Goal: Task Accomplishment & Management: Manage account settings

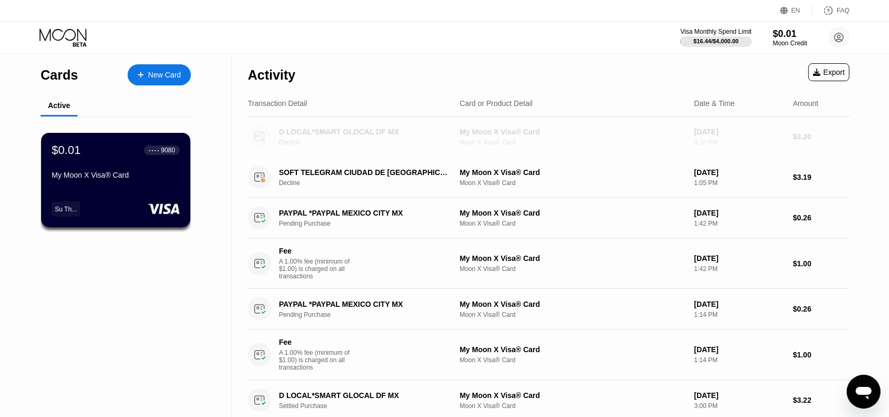
click at [426, 140] on div "Decline" at bounding box center [370, 142] width 183 height 7
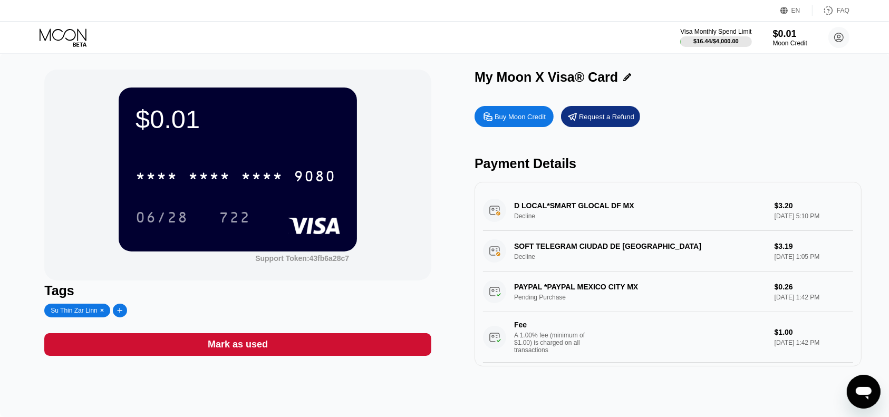
click at [751, 209] on div "D LOCAL*SMART GLOCAL DF MX Decline $3.20 [DATE] 5:10 PM" at bounding box center [668, 210] width 370 height 41
click at [690, 213] on div "D LOCAL*SMART GLOCAL DF MX Decline $3.20 Aug 22, 2025 5:10 PM" at bounding box center [668, 210] width 370 height 41
click at [496, 213] on div "D LOCAL*SMART GLOCAL DF MX Decline $3.20 Aug 22, 2025 5:10 PM" at bounding box center [668, 210] width 370 height 41
click at [592, 116] on div "Request a Refund" at bounding box center [606, 116] width 55 height 9
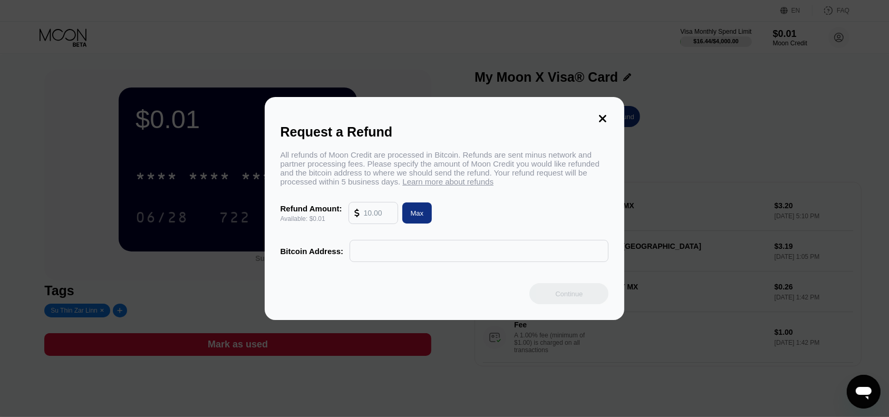
click at [377, 217] on input "text" at bounding box center [378, 212] width 28 height 21
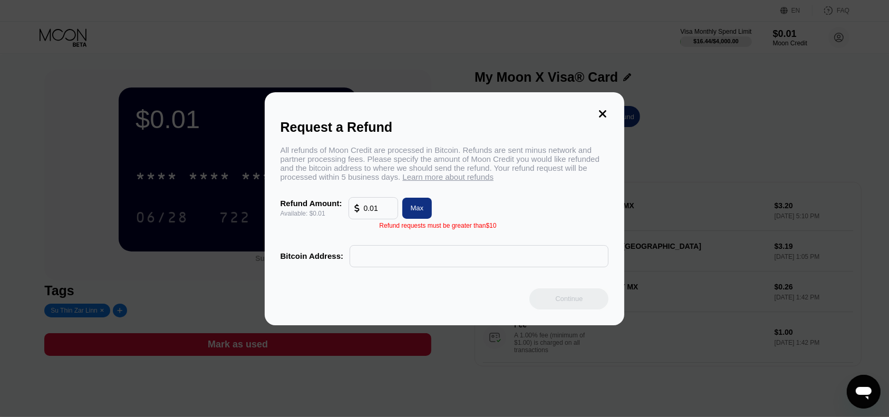
type input "0.01"
click at [602, 108] on icon at bounding box center [603, 114] width 12 height 12
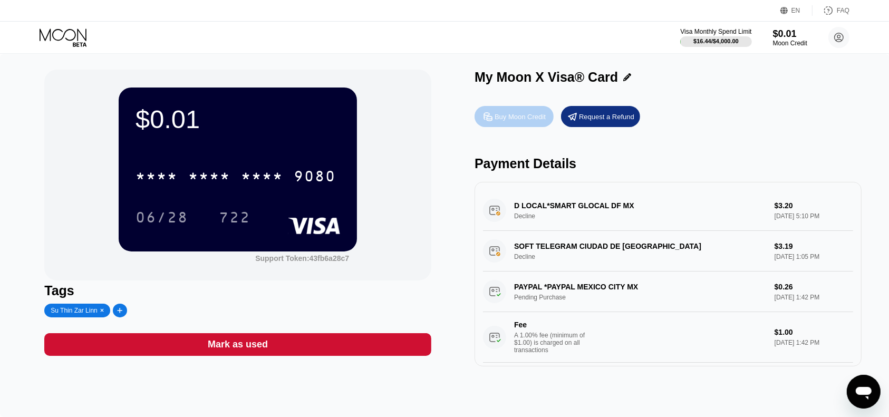
click at [520, 116] on div "Buy Moon Credit" at bounding box center [519, 116] width 51 height 9
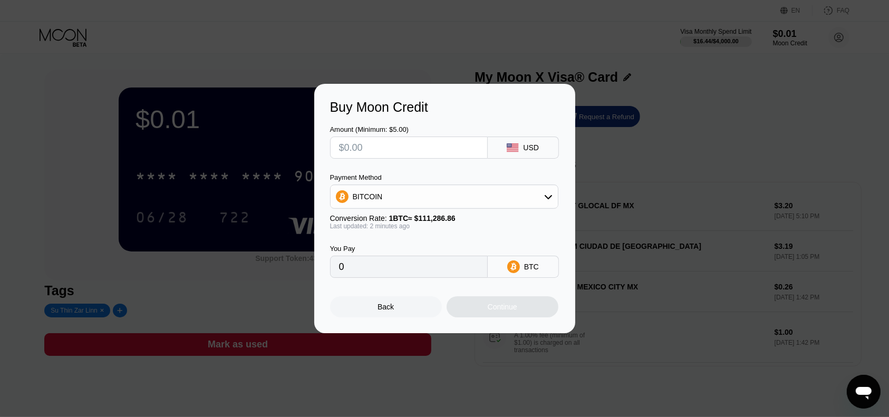
click at [404, 144] on input "text" at bounding box center [409, 147] width 140 height 21
click at [538, 196] on div "BITCOIN" at bounding box center [443, 196] width 227 height 21
drag, startPoint x: 472, startPoint y: 248, endPoint x: 452, endPoint y: 193, distance: 58.5
click at [472, 248] on div "USDT on TRON" at bounding box center [450, 249] width 199 height 8
type input "0.00"
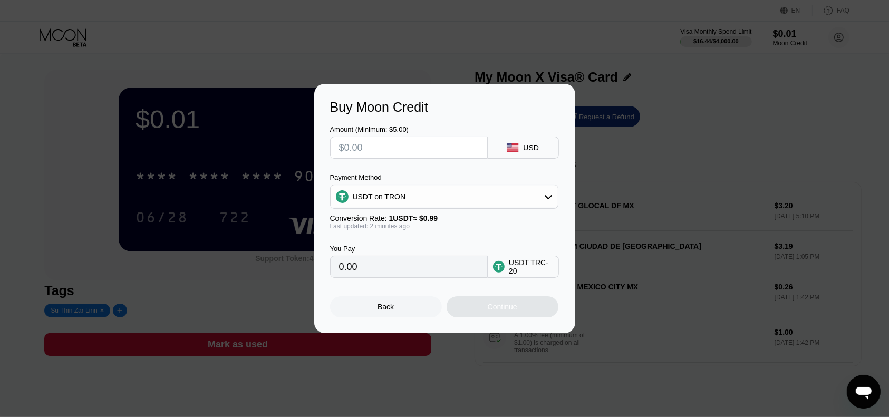
click at [422, 142] on input "text" at bounding box center [409, 147] width 140 height 21
type input "$1"
type input "1.01"
type input "$10"
type input "10.10"
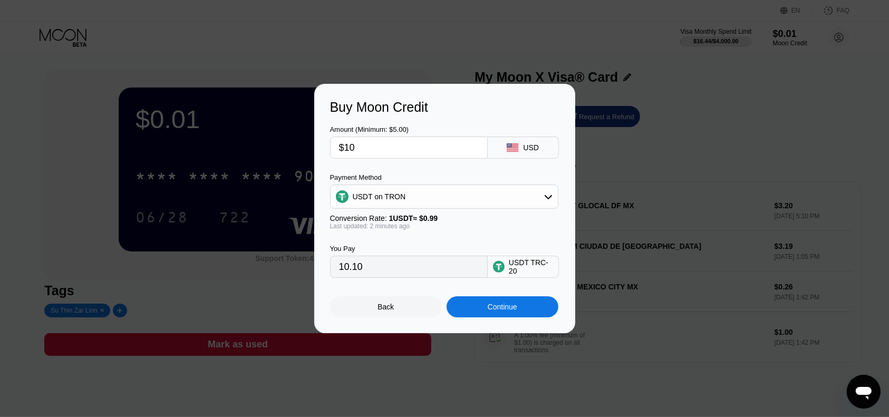
type input "$10"
click at [480, 306] on div "Continue" at bounding box center [502, 306] width 112 height 21
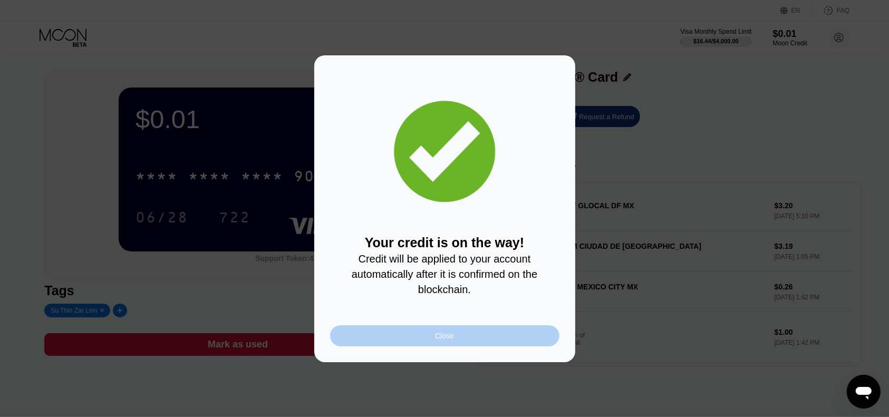
click at [440, 333] on div "Close" at bounding box center [444, 335] width 229 height 21
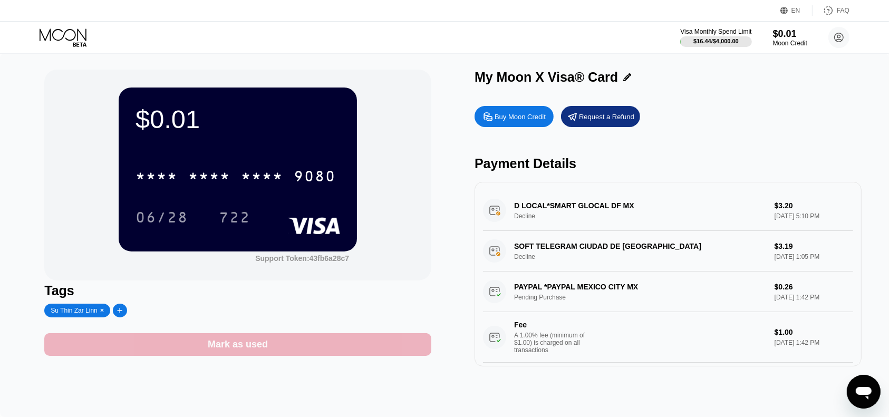
click at [265, 350] on div "Mark as used" at bounding box center [238, 344] width 60 height 12
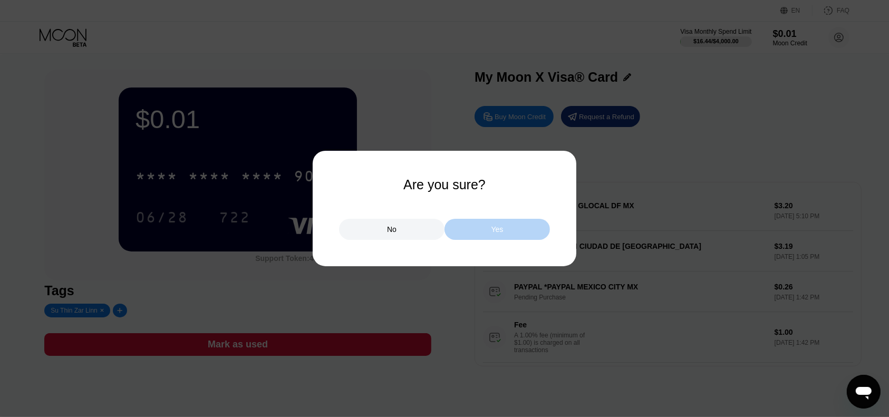
click at [481, 228] on div "Yes" at bounding box center [496, 229] width 105 height 21
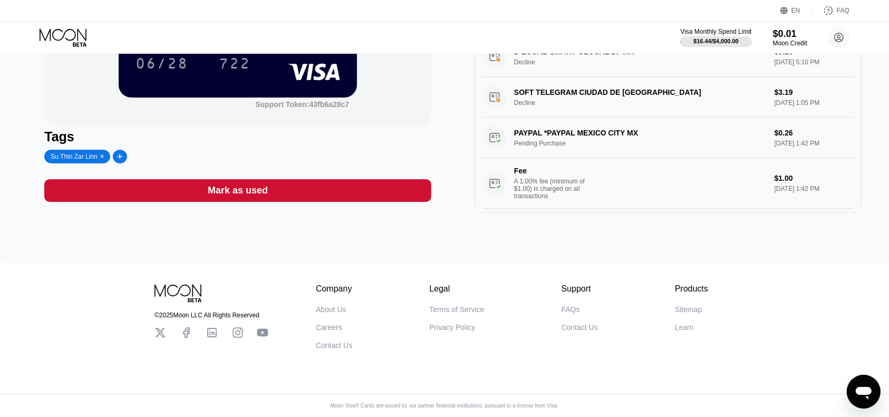
scroll to position [28, 0]
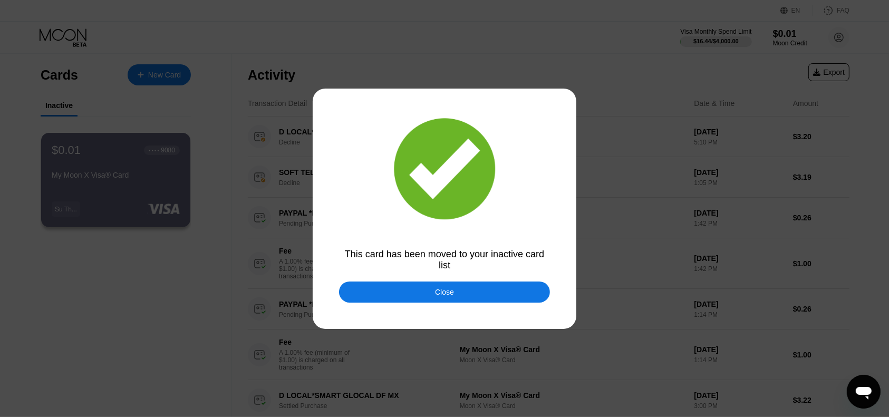
click at [435, 288] on div "Close" at bounding box center [444, 291] width 211 height 21
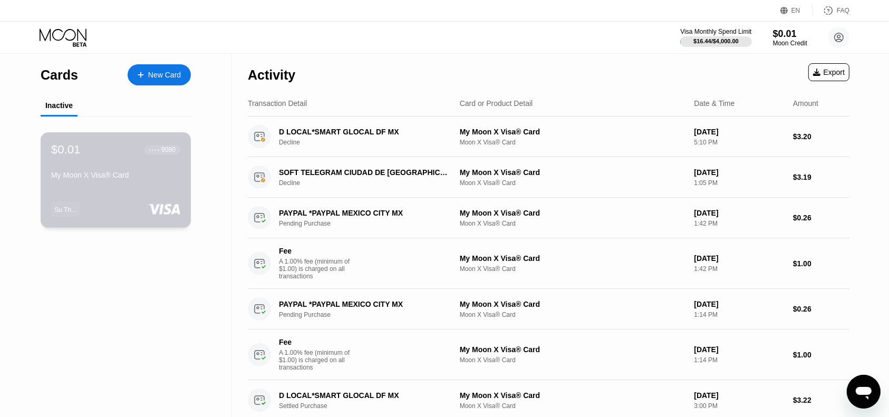
click at [122, 189] on div "$0.01 ● ● ● ● 9080 My Moon X Visa® Card Su Th..." at bounding box center [116, 179] width 151 height 95
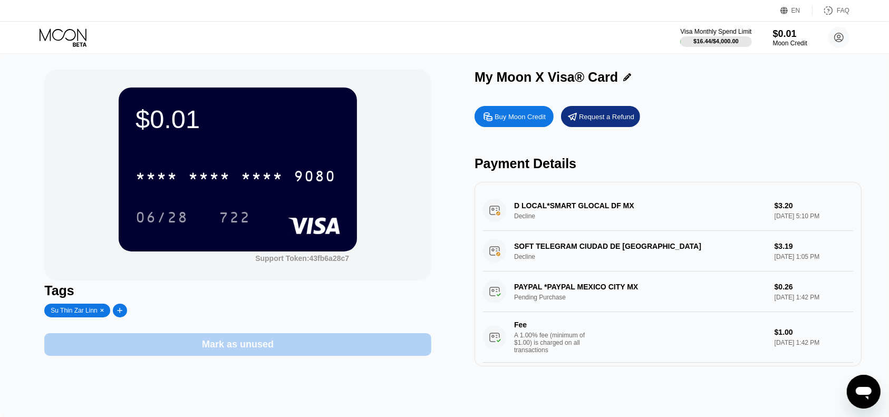
click at [300, 348] on div "Mark as unused" at bounding box center [237, 344] width 387 height 23
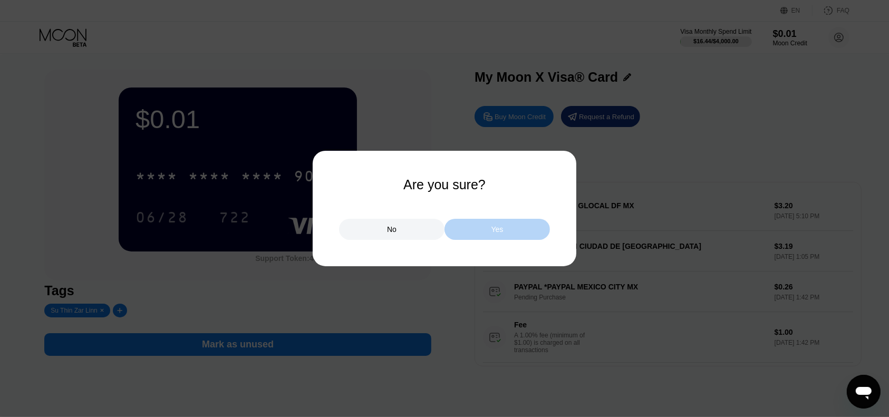
click at [505, 230] on div "Yes" at bounding box center [496, 229] width 105 height 21
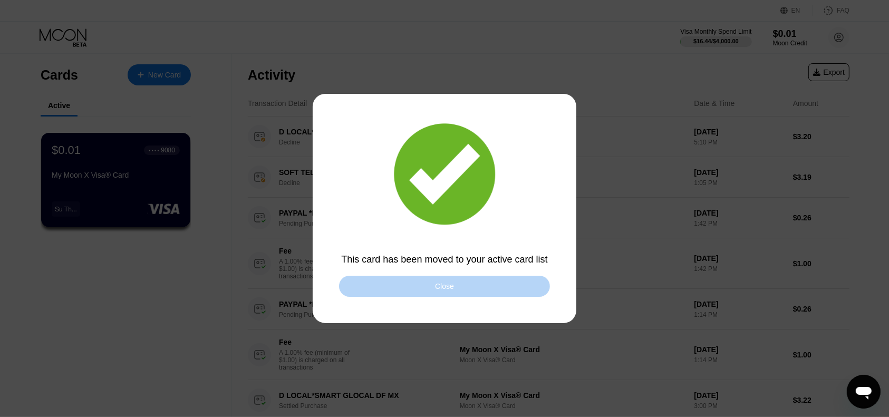
click at [464, 289] on div "Close" at bounding box center [444, 286] width 211 height 21
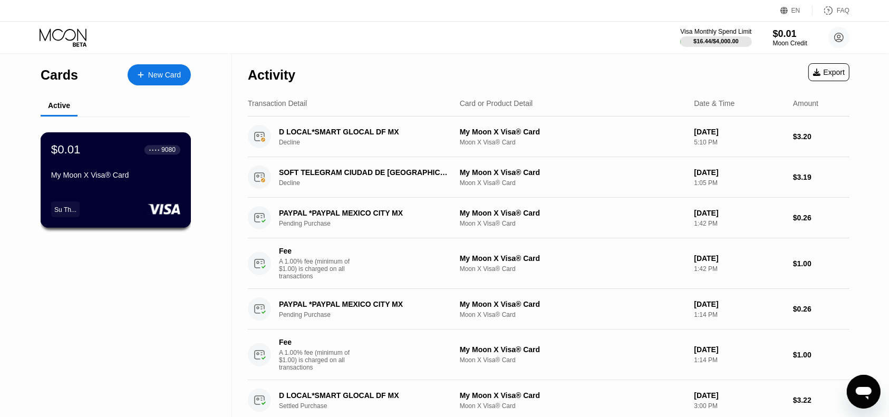
click at [139, 193] on div "$0.01 ● ● ● ● 9080 My Moon X Visa® Card Su Th..." at bounding box center [116, 179] width 151 height 95
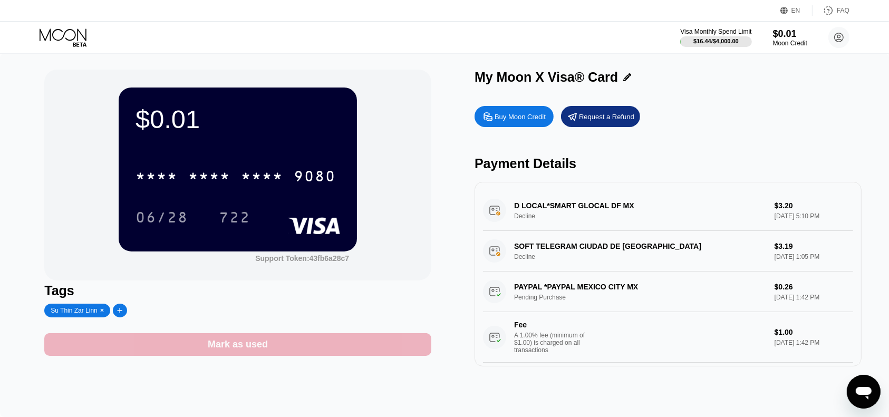
click at [295, 347] on div "Mark as used" at bounding box center [237, 344] width 387 height 23
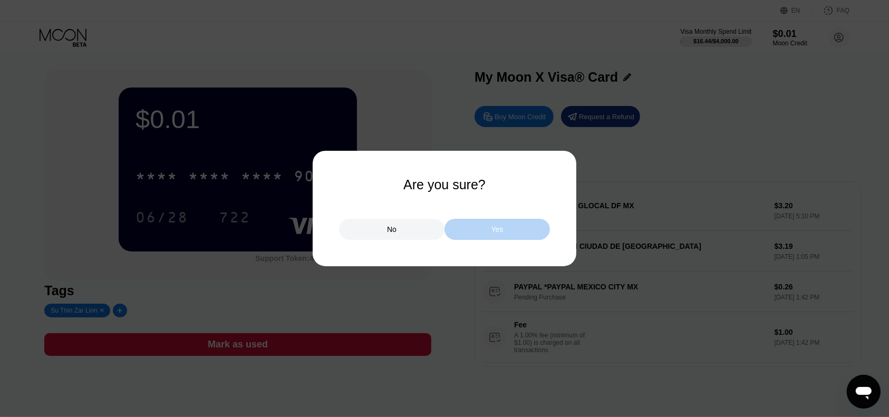
click at [498, 229] on div "Yes" at bounding box center [497, 229] width 12 height 9
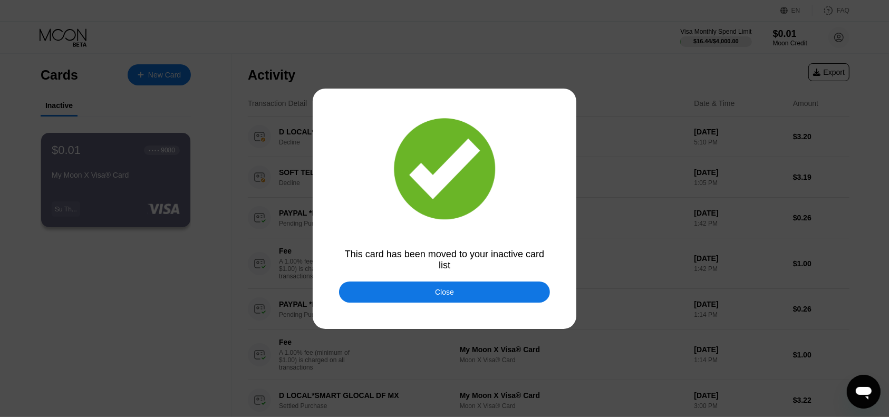
click at [471, 288] on div "Close" at bounding box center [444, 291] width 211 height 21
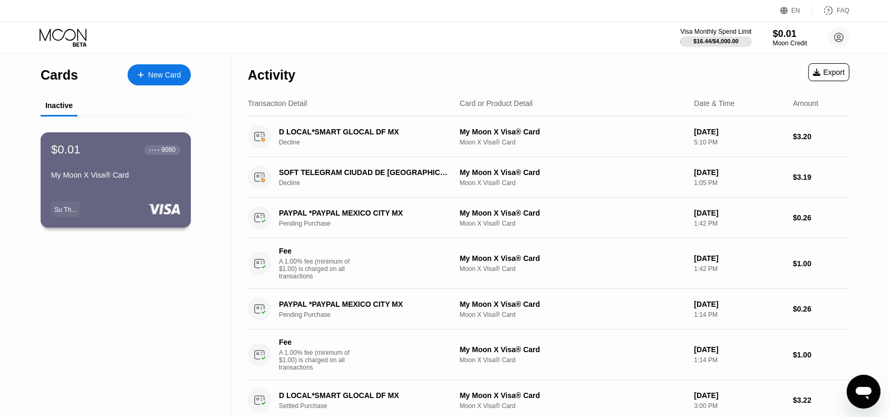
click at [87, 161] on div "$0.01 ● ● ● ● 9080 My Moon X Visa® Card" at bounding box center [115, 163] width 129 height 41
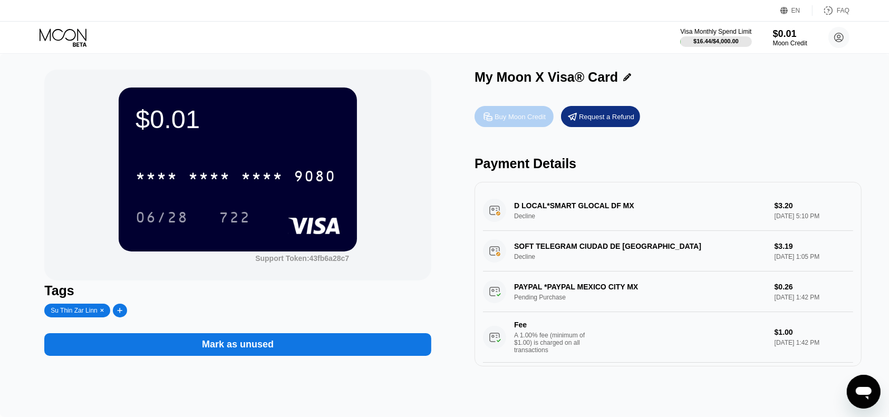
click at [514, 114] on div "Buy Moon Credit" at bounding box center [519, 116] width 51 height 9
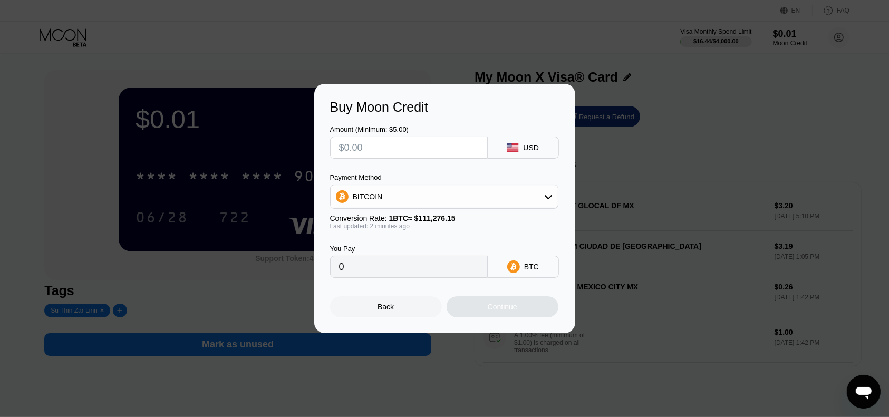
click at [637, 171] on div "Buy Moon Credit Amount (Minimum: $5.00) USD Payment Method BITCOIN Conversion R…" at bounding box center [444, 208] width 889 height 249
click at [474, 32] on div at bounding box center [450, 208] width 900 height 417
click at [364, 311] on div "Back" at bounding box center [386, 306] width 112 height 21
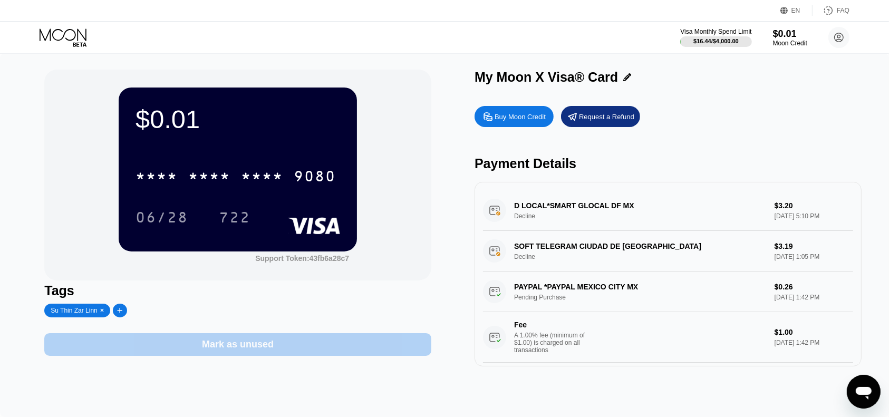
click at [272, 346] on div "Mark as unused" at bounding box center [237, 344] width 387 height 23
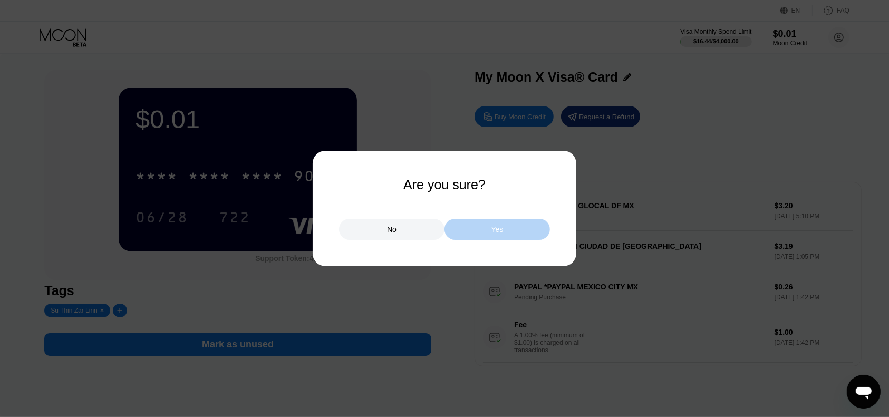
click at [481, 227] on div "Yes" at bounding box center [496, 229] width 105 height 21
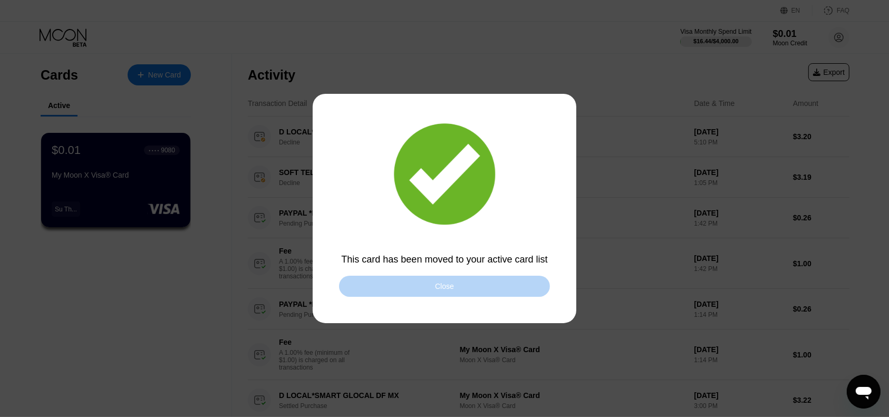
click at [354, 280] on div "Close" at bounding box center [444, 286] width 211 height 21
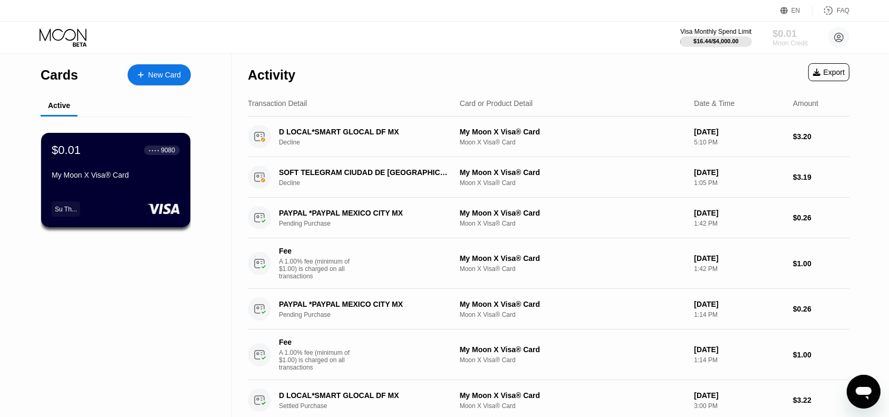
click at [779, 29] on div "$0.01" at bounding box center [789, 33] width 35 height 11
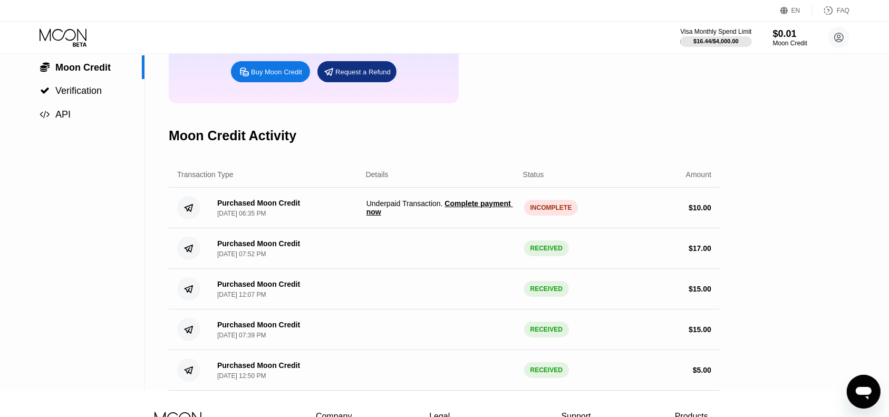
scroll to position [110, 0]
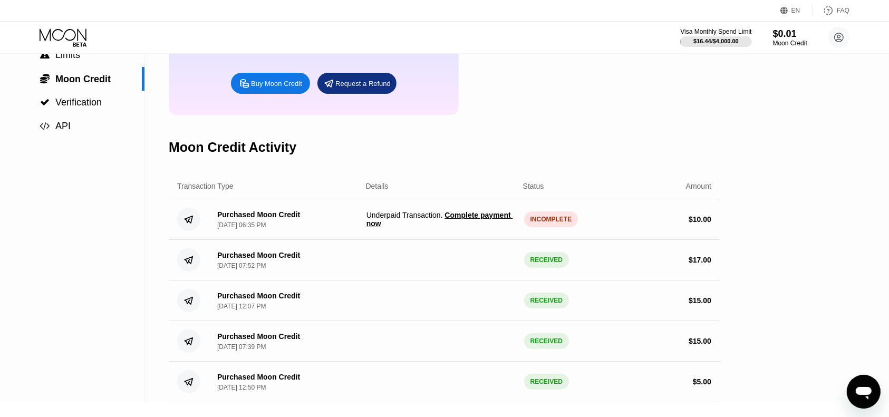
click at [478, 223] on span "Complete payment now" at bounding box center [439, 219] width 147 height 17
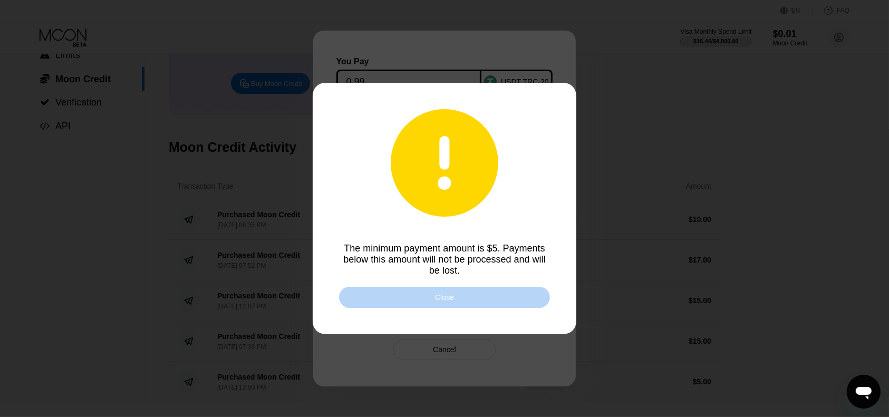
click at [475, 296] on div "Close" at bounding box center [444, 297] width 211 height 21
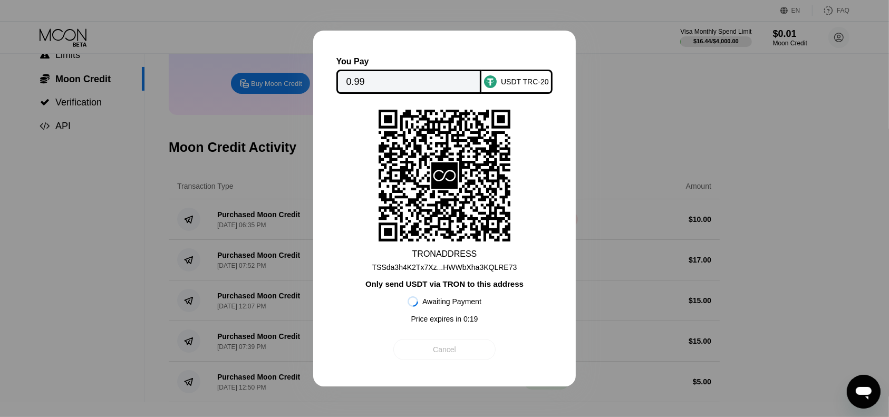
click at [451, 348] on div "Cancel" at bounding box center [444, 349] width 23 height 9
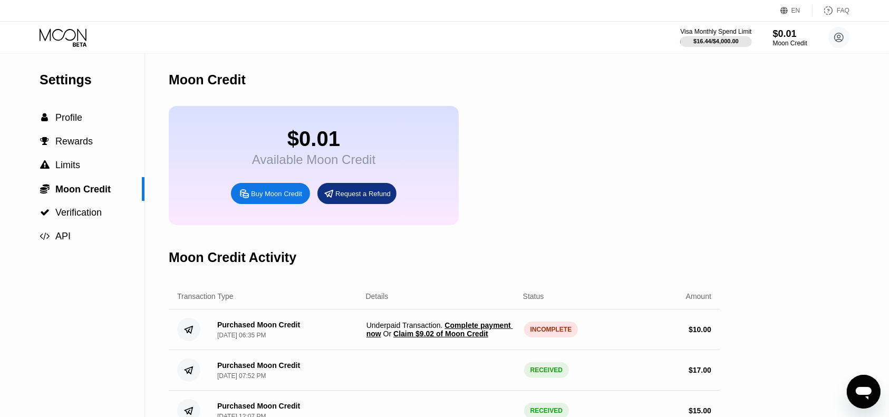
click at [587, 192] on div "$0.01 Available Moon Credit Buy Moon Credit Request a Refund" at bounding box center [444, 165] width 551 height 119
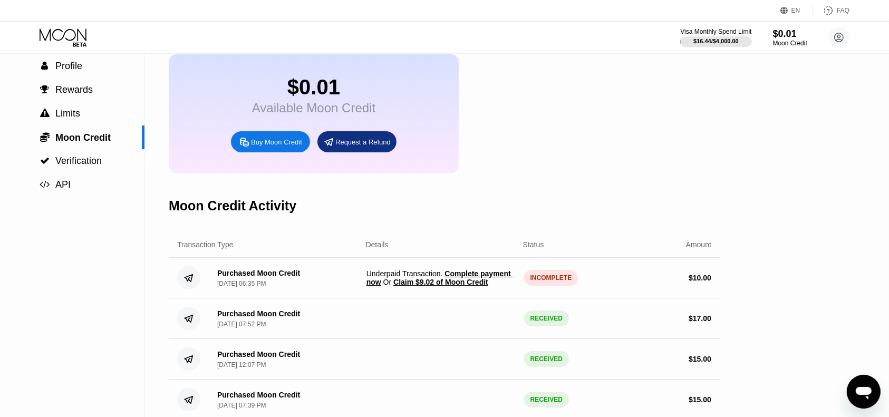
scroll to position [53, 0]
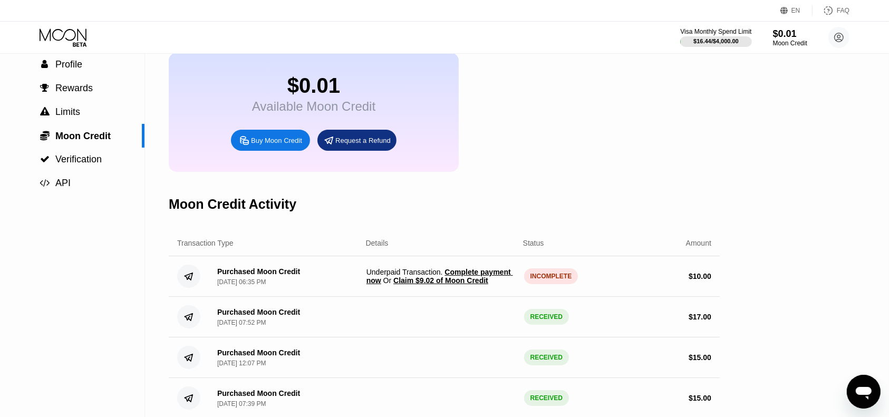
click at [453, 285] on span "Claim $9.02 of Moon Credit" at bounding box center [440, 280] width 95 height 8
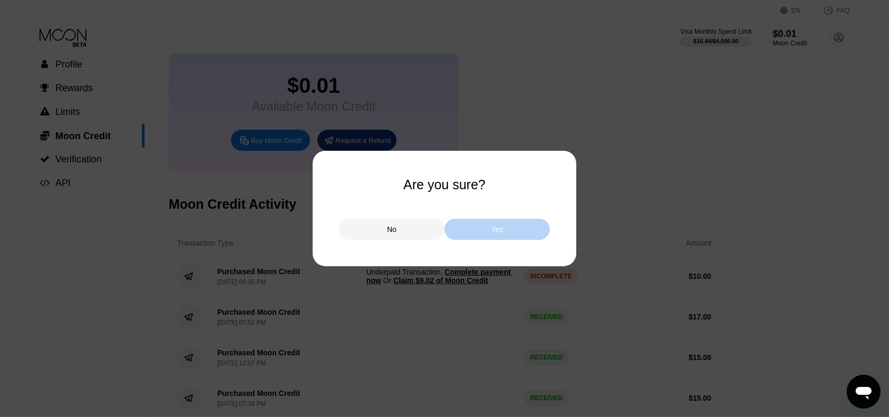
click at [486, 221] on div "Yes" at bounding box center [496, 229] width 105 height 21
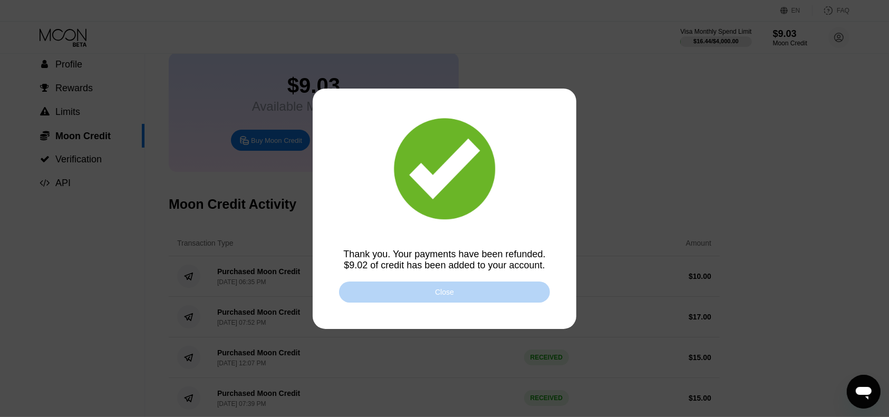
click at [486, 294] on div "Close" at bounding box center [444, 291] width 211 height 21
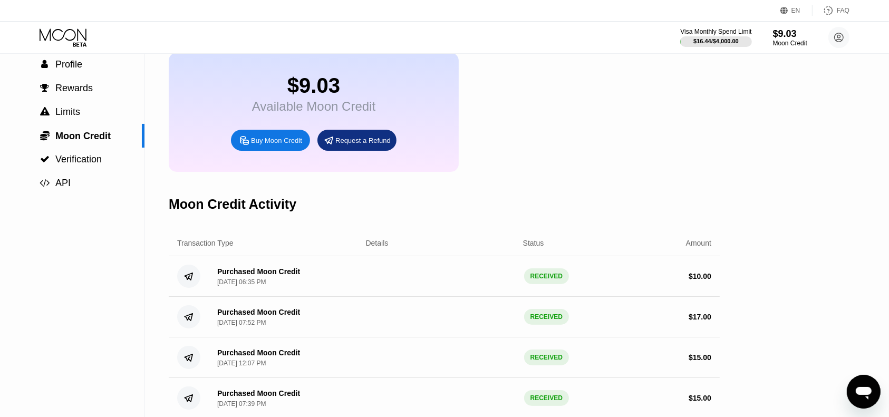
scroll to position [0, 0]
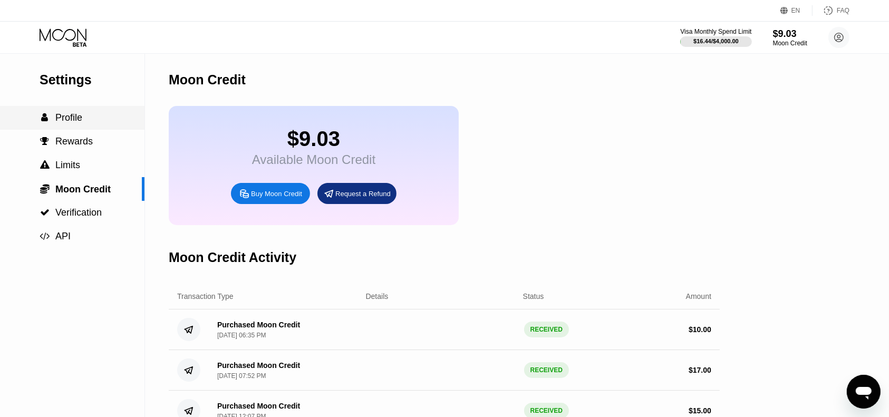
click at [69, 123] on span "Profile" at bounding box center [68, 117] width 27 height 11
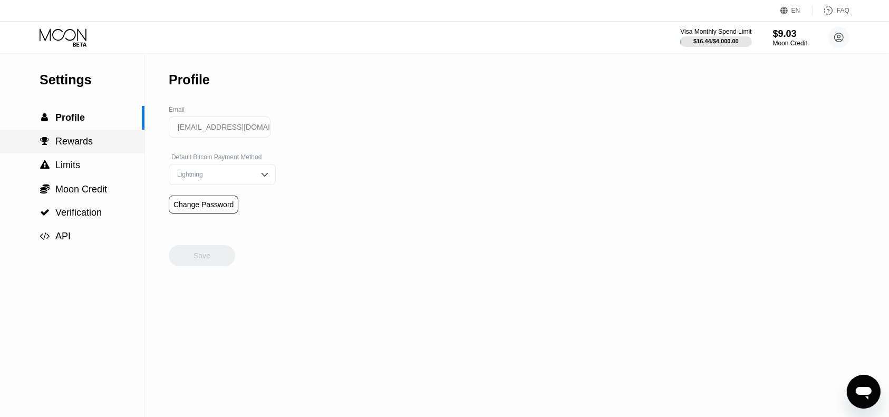
click at [62, 147] on span "Rewards" at bounding box center [73, 141] width 37 height 11
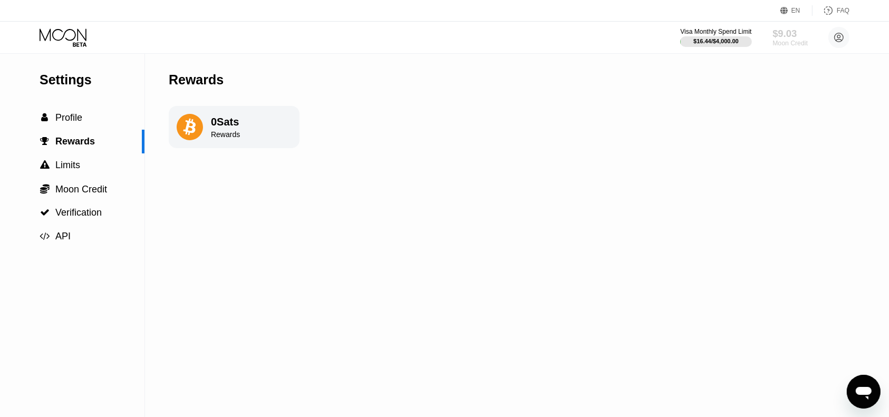
click at [783, 40] on div "Moon Credit" at bounding box center [789, 43] width 35 height 7
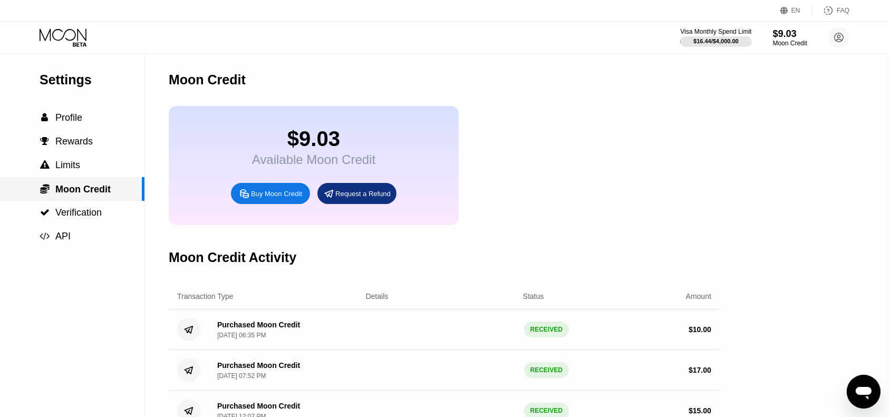
click at [87, 192] on span "Moon Credit" at bounding box center [82, 189] width 55 height 11
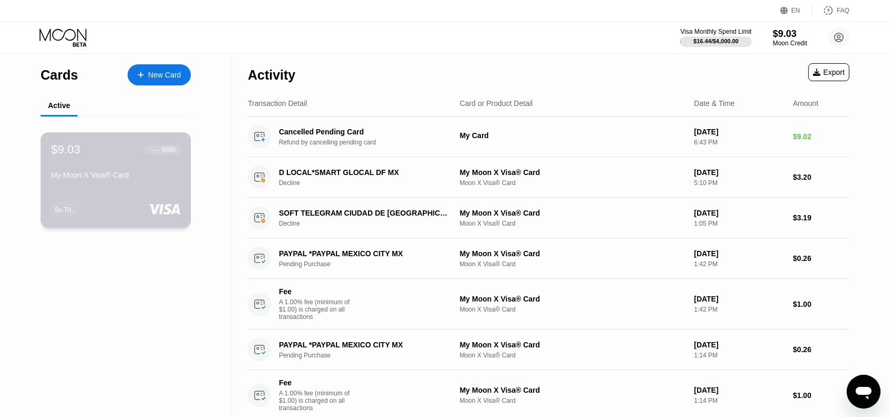
click at [169, 198] on div "$9.03 ● ● ● ● 9080 My Moon X Visa® Card Su Th..." at bounding box center [116, 179] width 151 height 95
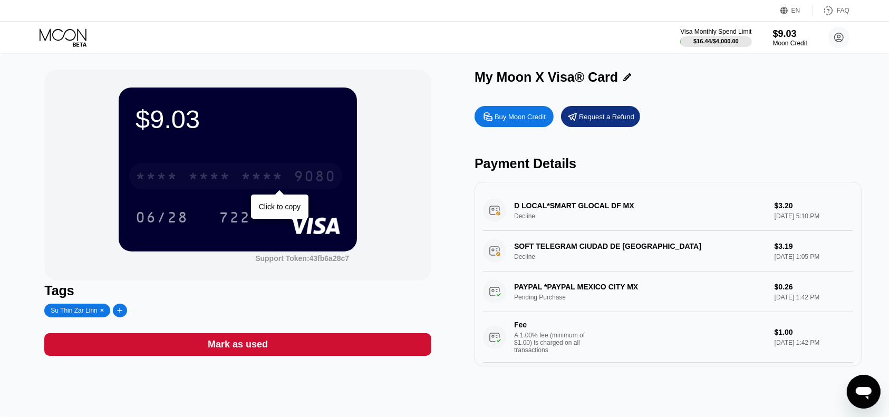
click at [277, 181] on div "* * * *" at bounding box center [262, 177] width 42 height 17
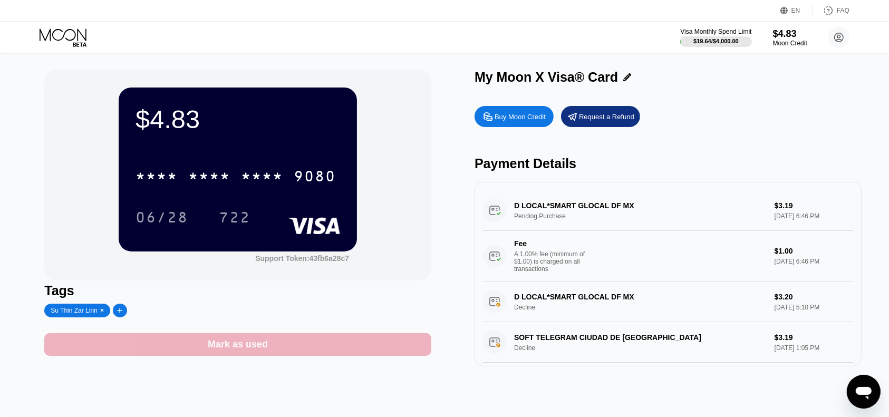
click at [357, 348] on div "Mark as used" at bounding box center [237, 344] width 387 height 23
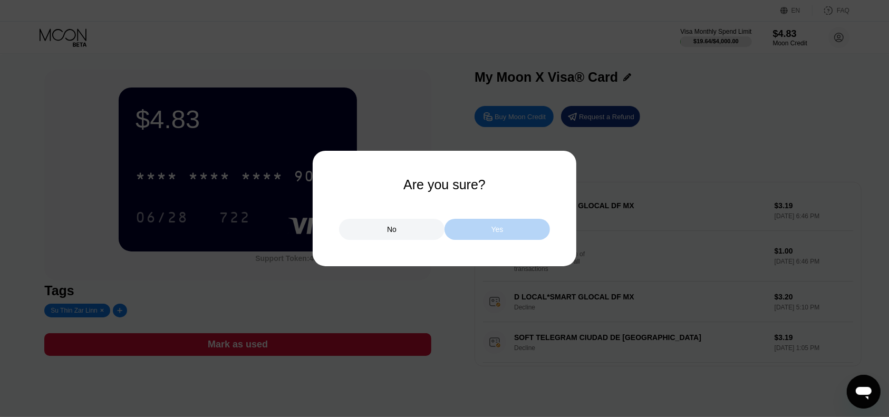
click at [519, 226] on div "Yes" at bounding box center [496, 229] width 105 height 21
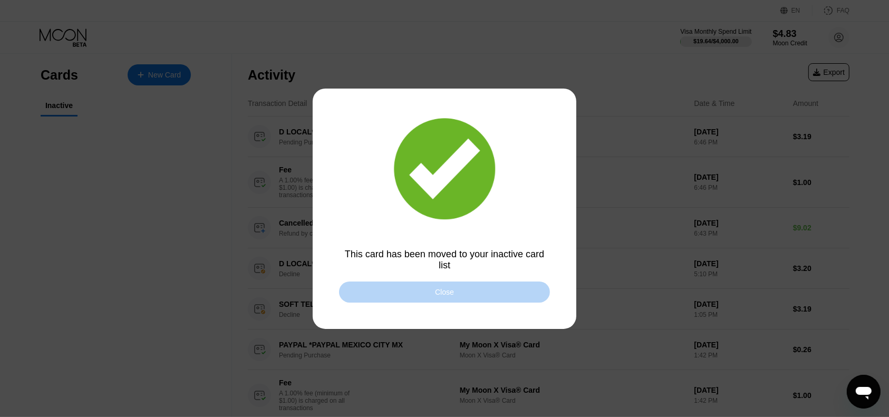
click at [481, 288] on div "Close" at bounding box center [444, 291] width 211 height 21
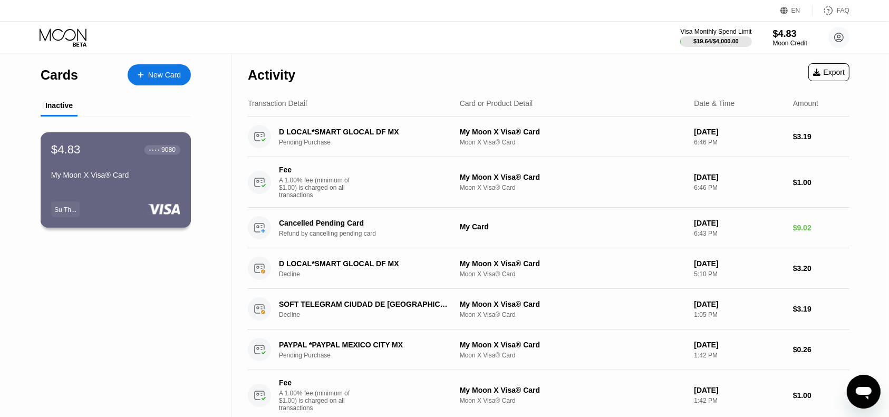
click at [152, 179] on div "My Moon X Visa® Card" at bounding box center [115, 175] width 129 height 8
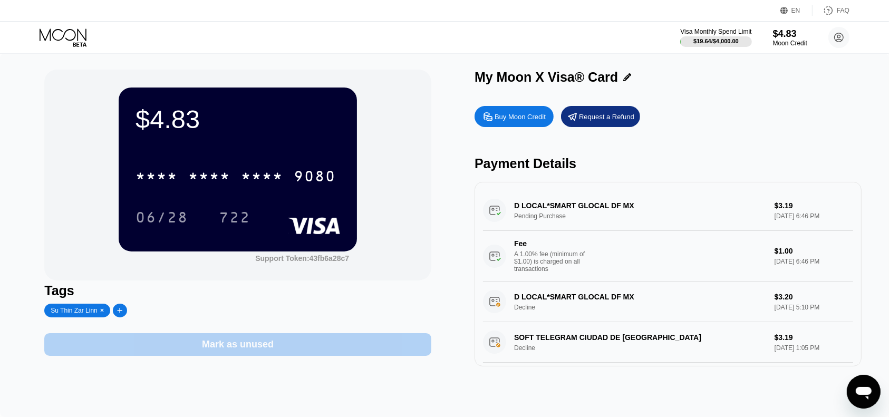
click at [247, 344] on div "Mark as unused" at bounding box center [238, 344] width 72 height 12
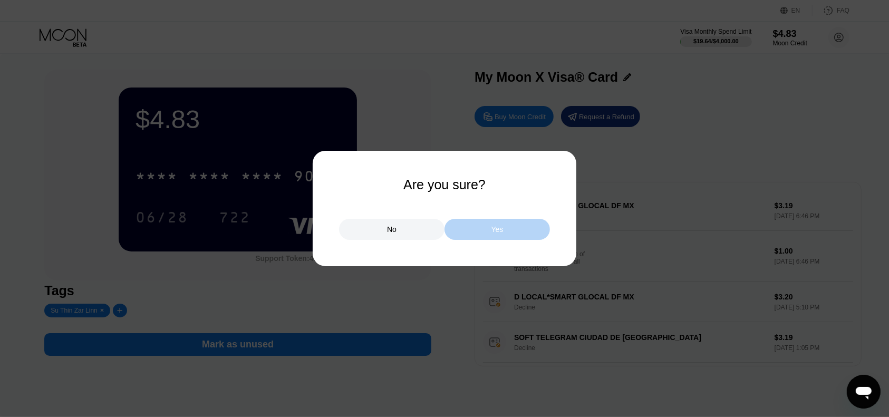
click at [478, 232] on div "Yes" at bounding box center [496, 229] width 105 height 21
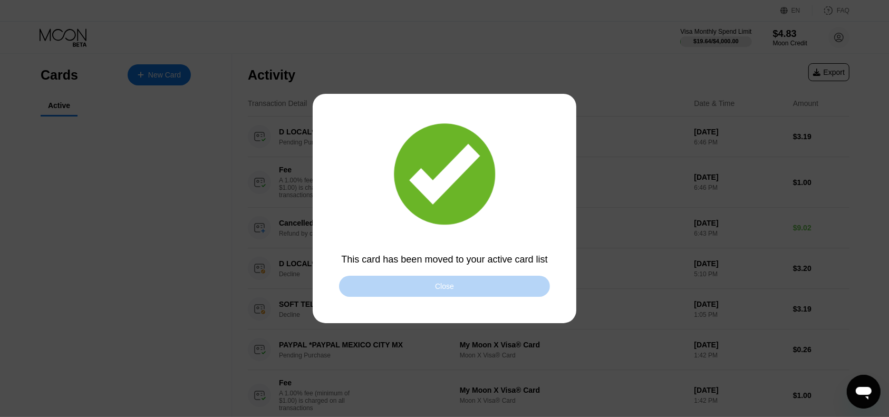
click at [438, 286] on div "Close" at bounding box center [444, 286] width 19 height 8
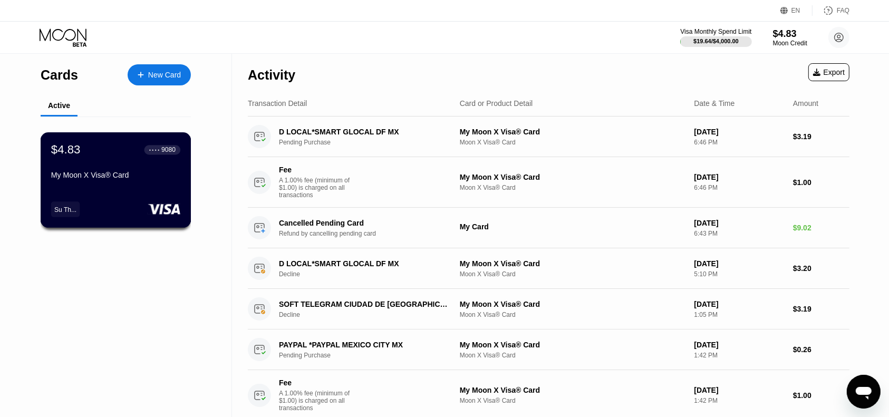
click at [160, 176] on div "My Moon X Visa® Card" at bounding box center [115, 175] width 129 height 8
